Goal: Use online tool/utility: Utilize a website feature to perform a specific function

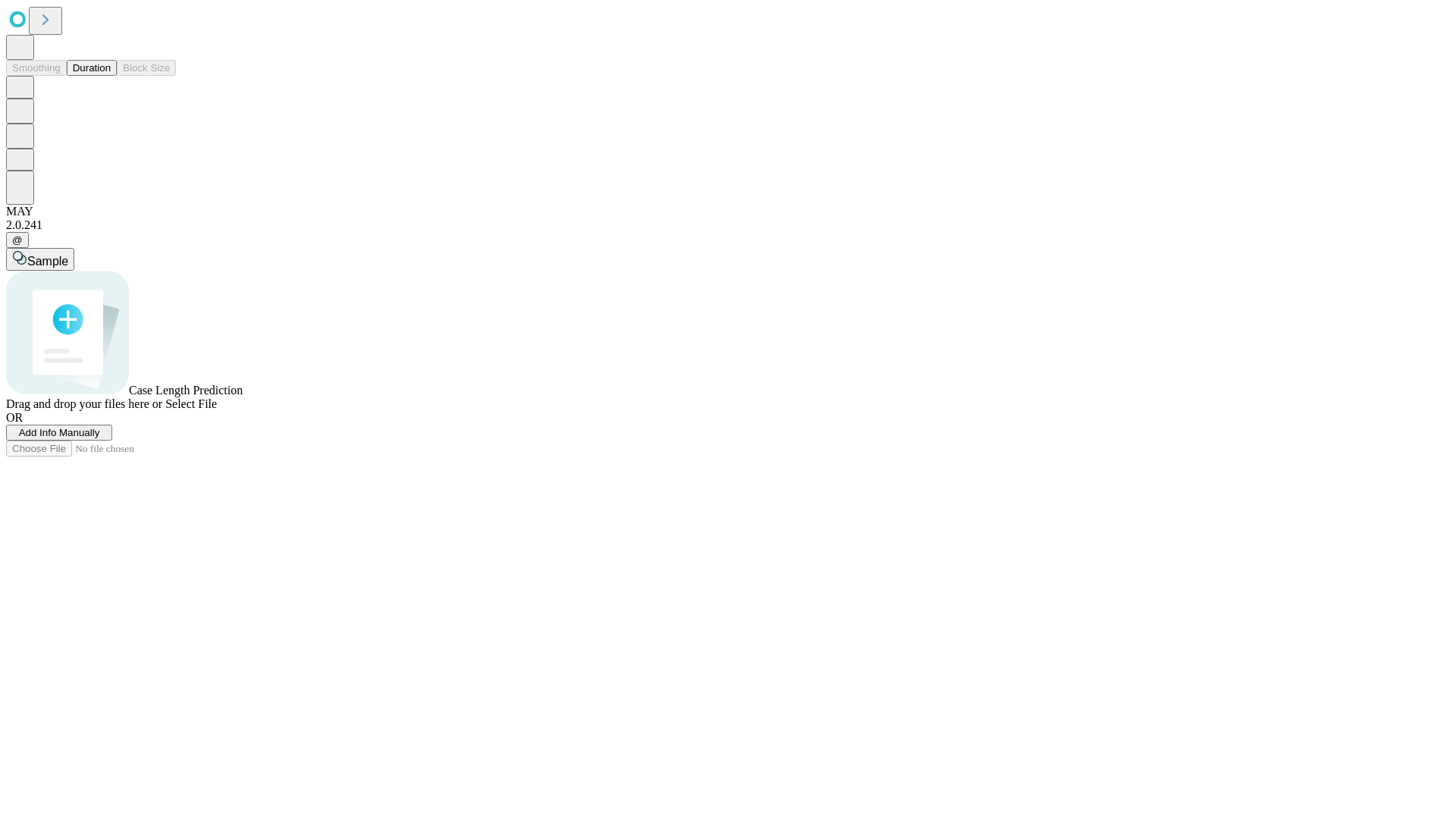
click at [111, 76] on button "Duration" at bounding box center [91, 68] width 50 height 16
click at [69, 255] on span "Sample" at bounding box center [47, 261] width 41 height 13
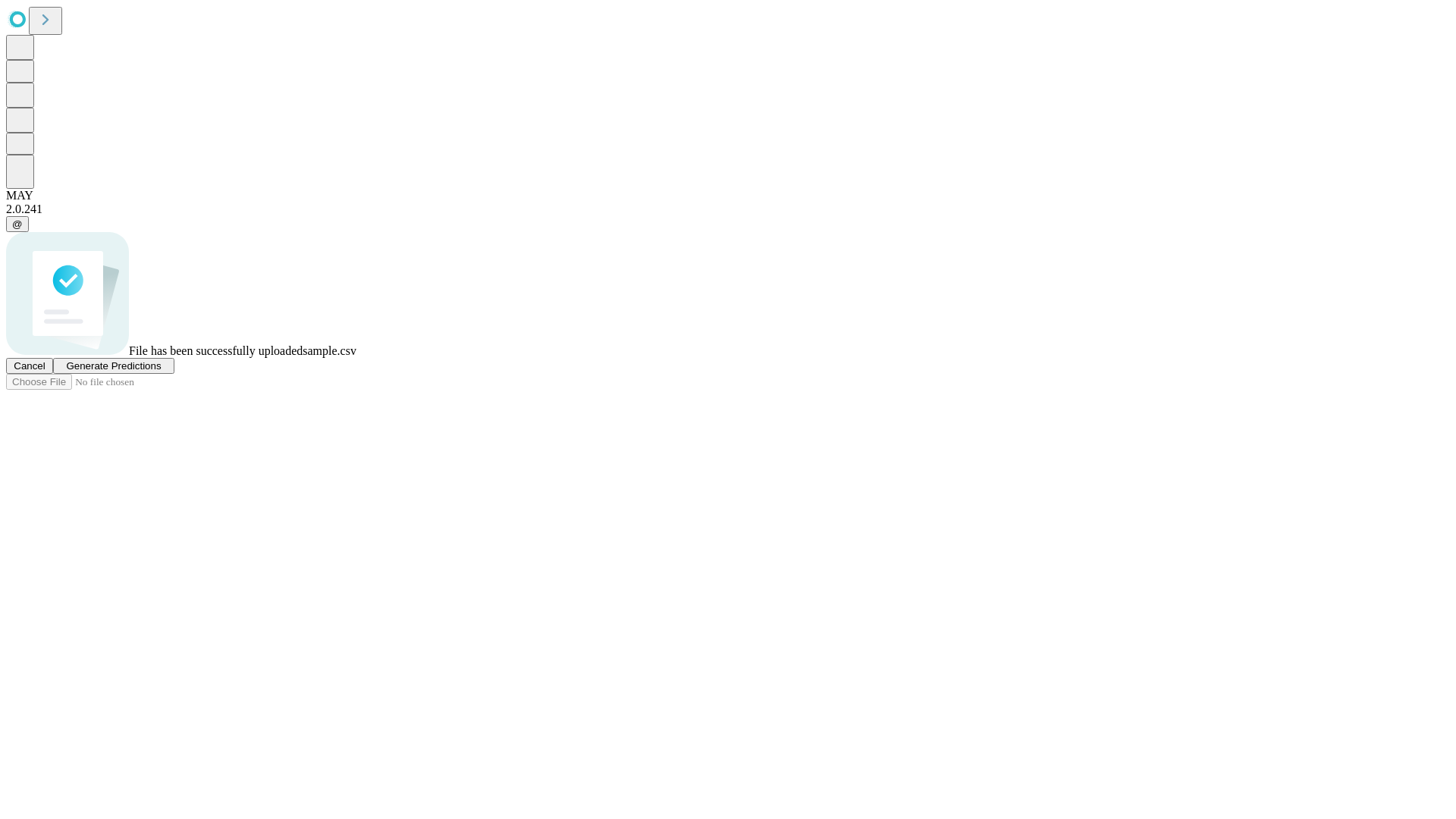
click at [161, 372] on span "Generate Predictions" at bounding box center [113, 365] width 95 height 11
